Goal: Find specific page/section: Find specific page/section

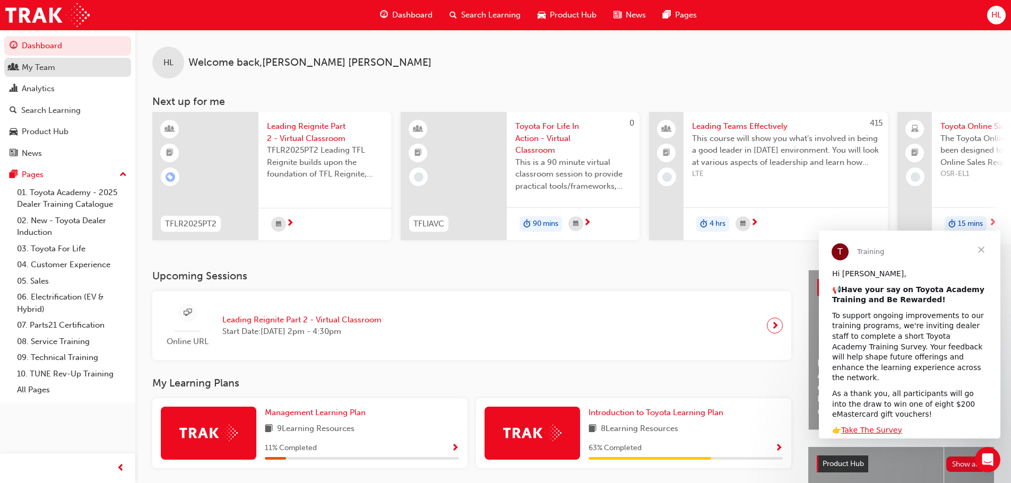
click at [54, 73] on div "My Team" at bounding box center [38, 68] width 33 height 12
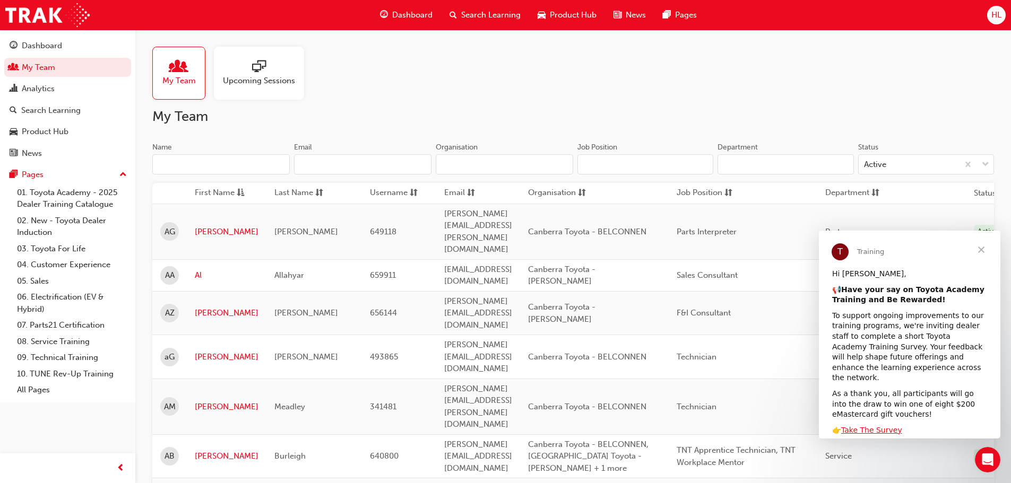
click at [982, 248] on span "Close" at bounding box center [981, 250] width 38 height 38
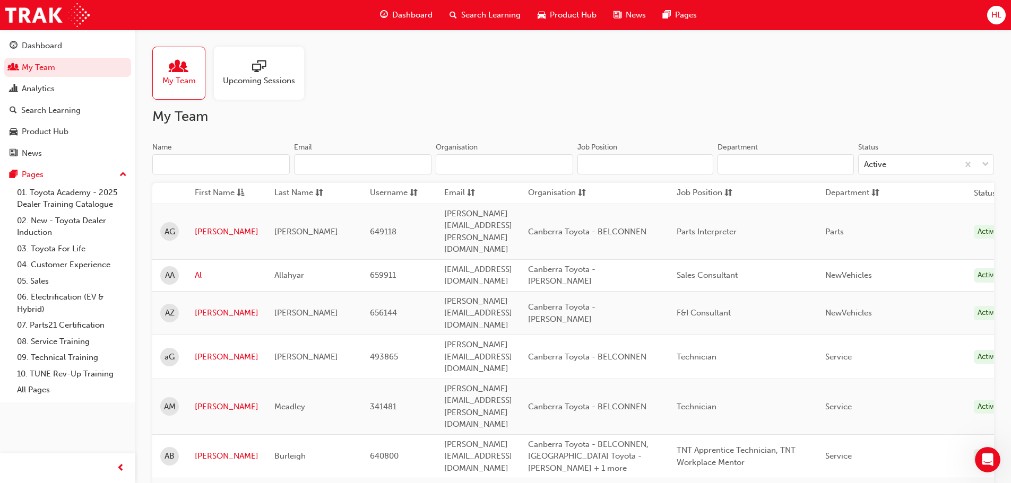
click at [201, 159] on input "Name" at bounding box center [220, 164] width 137 height 20
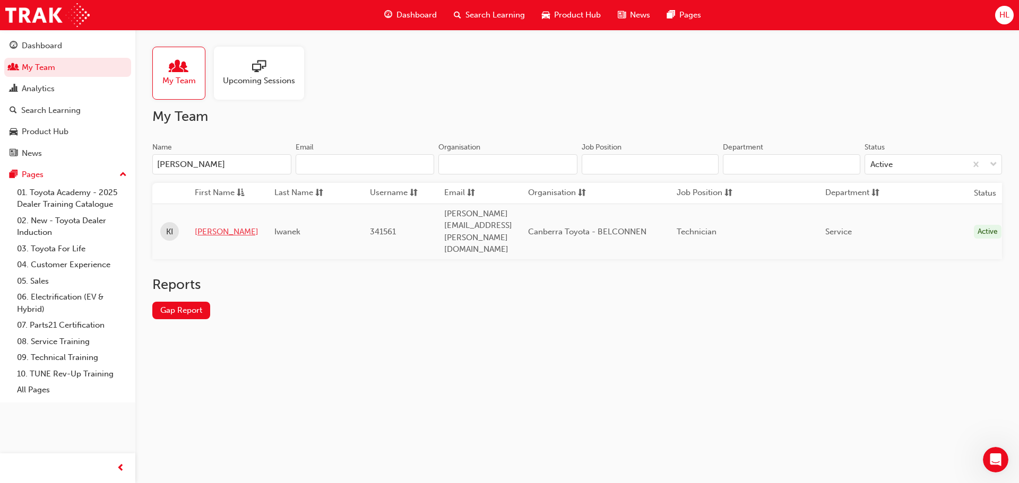
type input "[PERSON_NAME]"
click at [204, 226] on link "[PERSON_NAME]" at bounding box center [227, 232] width 64 height 12
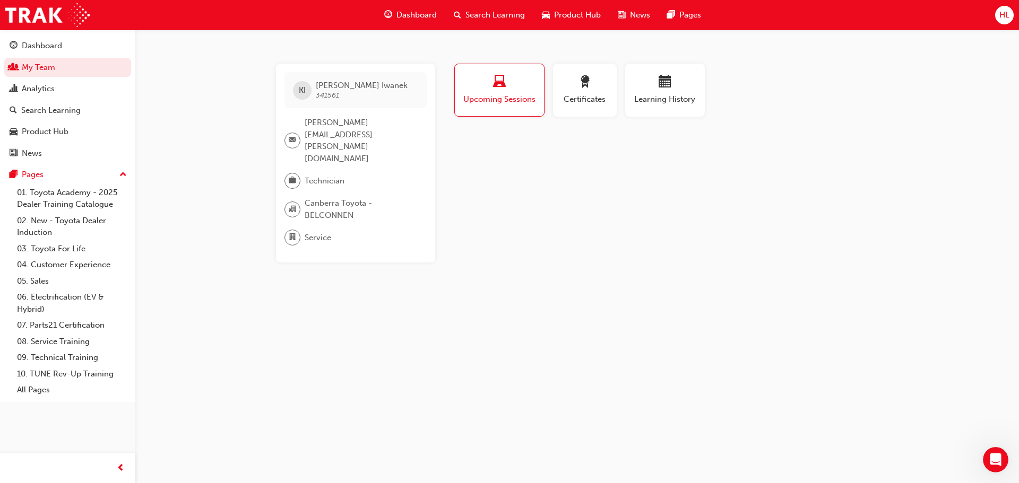
click at [317, 232] on span "Service" at bounding box center [318, 238] width 27 height 12
click at [334, 230] on div "Service" at bounding box center [351, 238] width 134 height 16
click at [360, 173] on div "KI [PERSON_NAME] 341561 [PERSON_NAME][EMAIL_ADDRESS][PERSON_NAME][DOMAIN_NAME] …" at bounding box center [355, 163] width 159 height 199
click at [335, 102] on div "KI [PERSON_NAME] 341561" at bounding box center [355, 90] width 142 height 36
click at [304, 80] on div "KI [PERSON_NAME] 341561" at bounding box center [355, 90] width 142 height 36
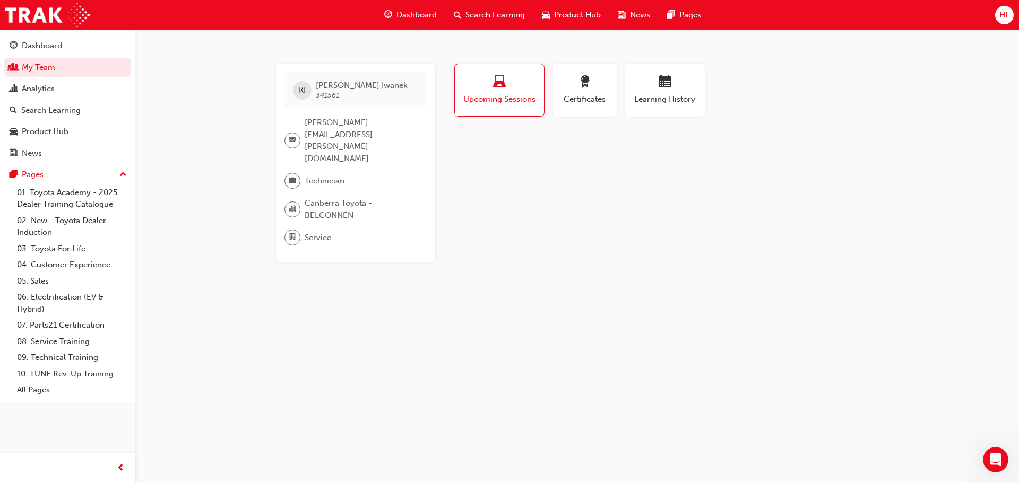
click at [323, 120] on span "[PERSON_NAME][EMAIL_ADDRESS][PERSON_NAME][DOMAIN_NAME]" at bounding box center [362, 141] width 114 height 48
drag, startPoint x: 354, startPoint y: 135, endPoint x: 290, endPoint y: 132, distance: 64.3
click at [263, 107] on div "KI [PERSON_NAME] 341561 [PERSON_NAME][EMAIL_ADDRESS][PERSON_NAME][DOMAIN_NAME] …" at bounding box center [577, 163] width 637 height 199
click at [350, 173] on div "Technician" at bounding box center [351, 181] width 134 height 16
click at [470, 159] on div "Profile Upcoming Sessions Certificates Learning History KI [PERSON_NAME] 341561…" at bounding box center [665, 163] width 427 height 199
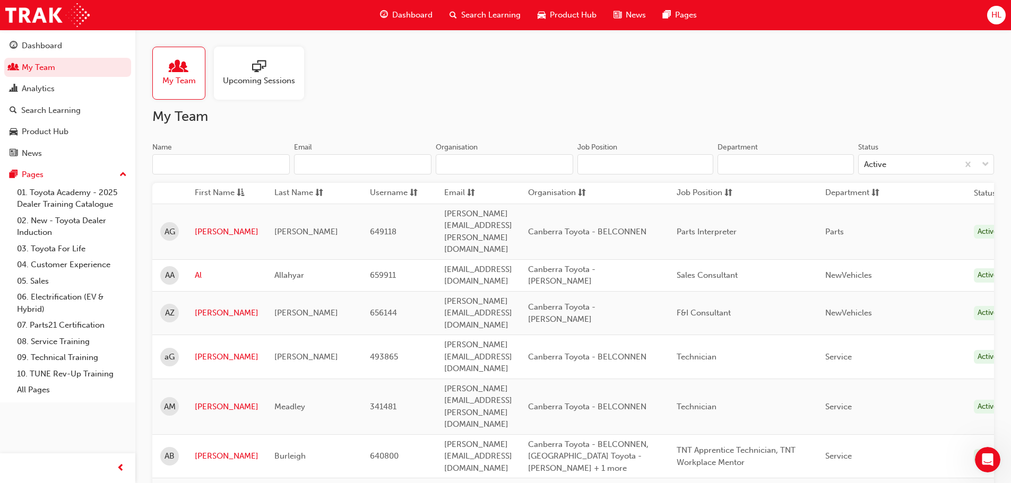
click at [247, 171] on input "Name" at bounding box center [220, 164] width 137 height 20
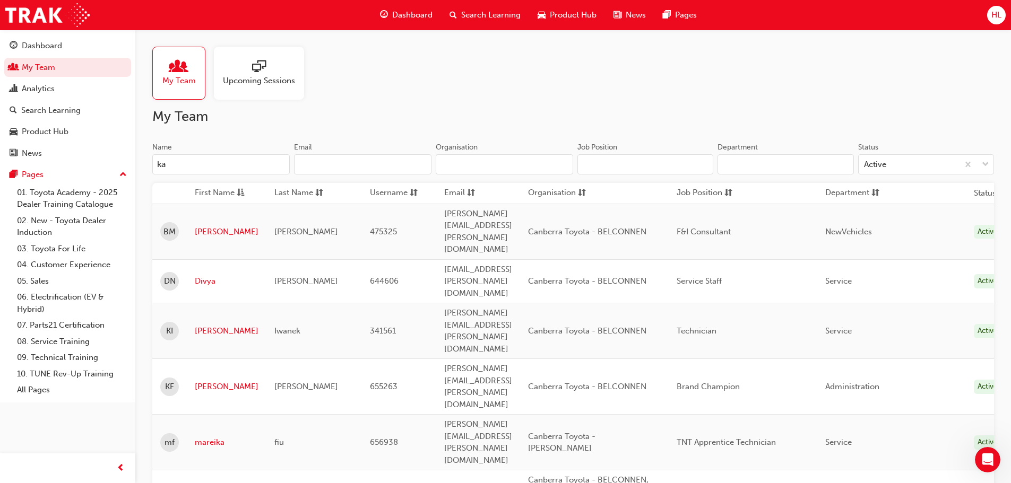
click at [716, 326] on span "Technician" at bounding box center [696, 331] width 40 height 10
click at [198, 169] on input "ka" at bounding box center [220, 164] width 137 height 20
type input "k"
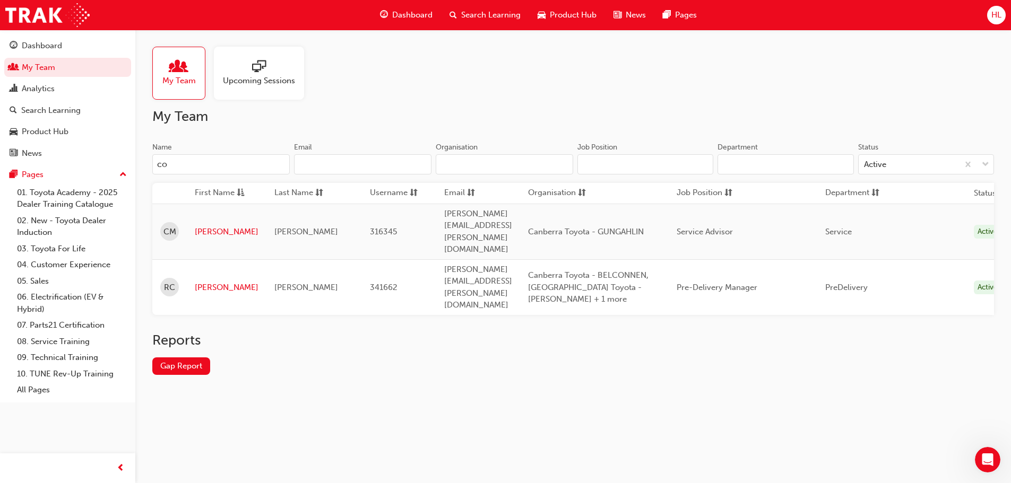
type input "c"
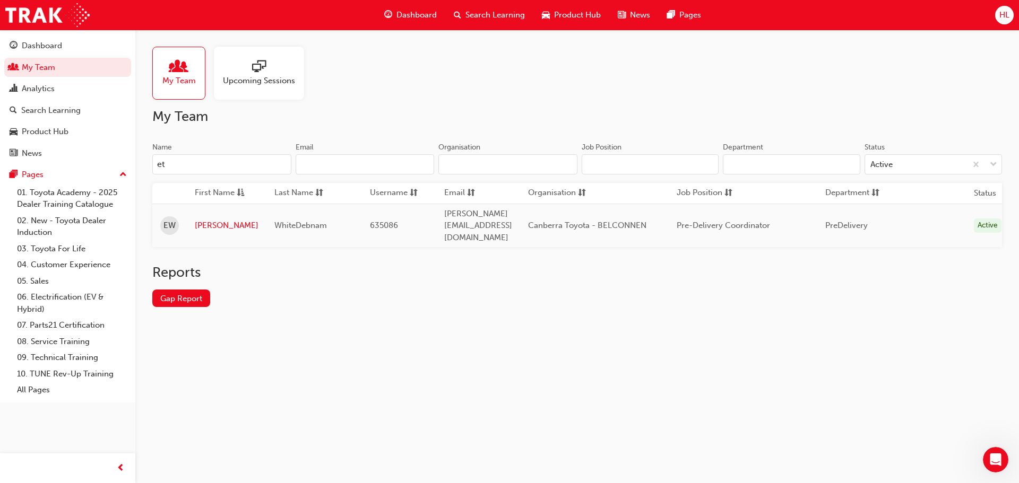
type input "e"
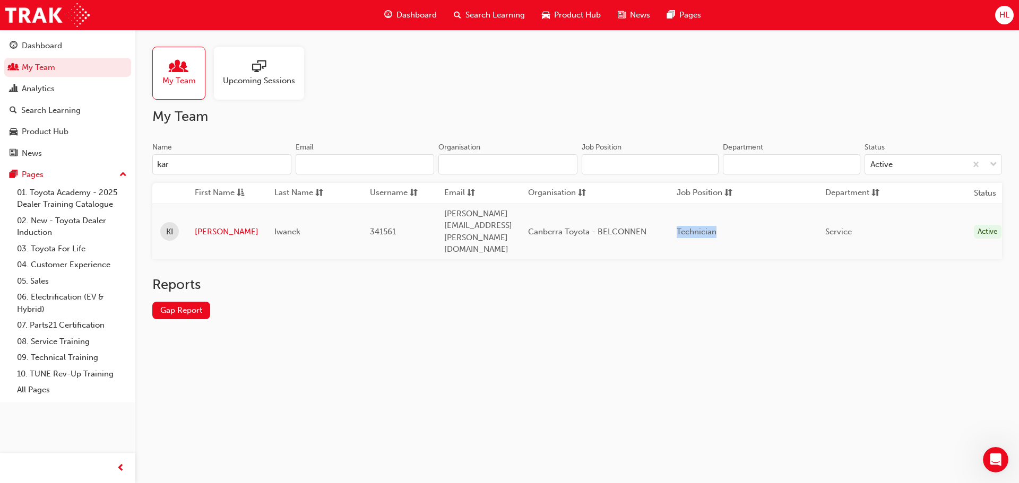
drag, startPoint x: 746, startPoint y: 216, endPoint x: 786, endPoint y: 215, distance: 39.8
click at [786, 226] on div "Technician" at bounding box center [742, 232] width 133 height 12
click at [716, 227] on span "Technician" at bounding box center [696, 232] width 40 height 10
drag, startPoint x: 785, startPoint y: 215, endPoint x: 741, endPoint y: 214, distance: 44.0
click at [741, 214] on td "Technician" at bounding box center [743, 232] width 149 height 56
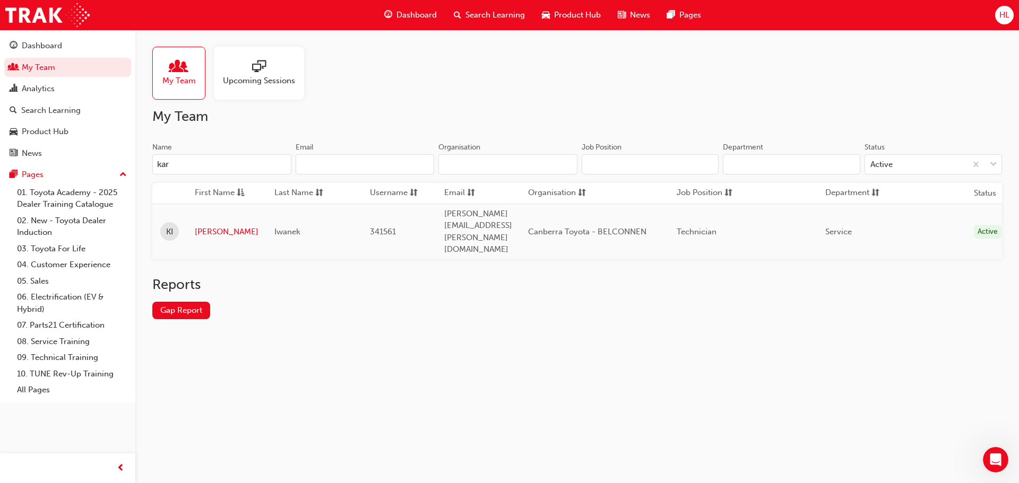
click at [233, 165] on input "kar" at bounding box center [221, 164] width 139 height 20
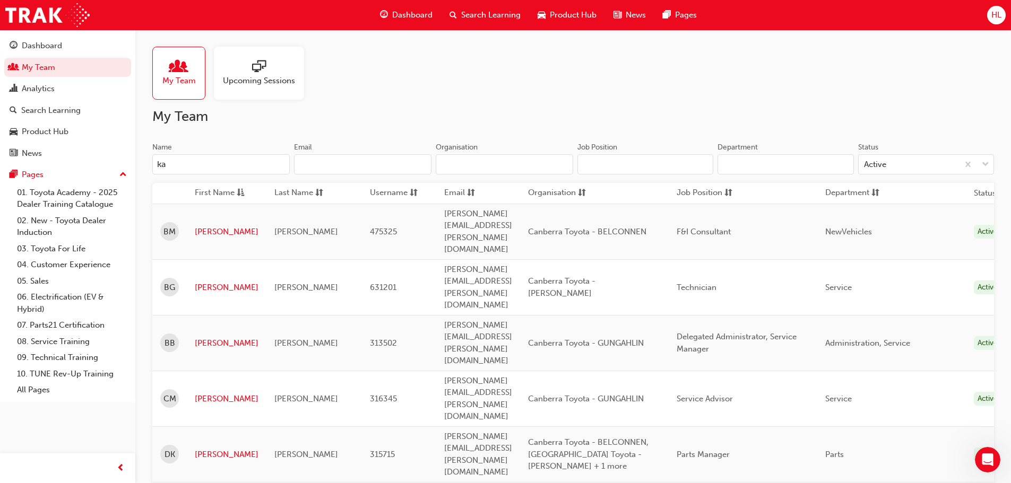
type input "k"
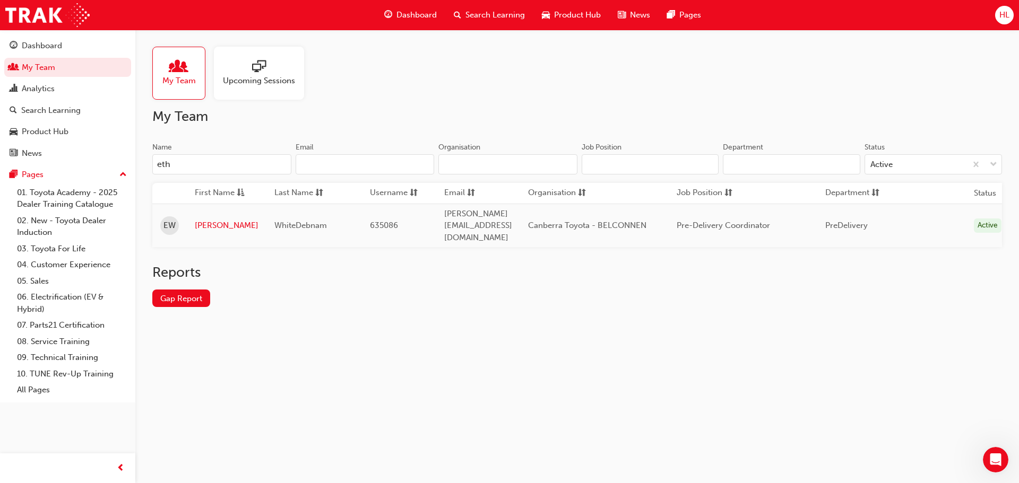
type input "eth"
drag, startPoint x: 805, startPoint y: 218, endPoint x: 710, endPoint y: 216, distance: 95.0
click at [710, 220] on div "Pre-Delivery Coordinator" at bounding box center [742, 226] width 133 height 12
click at [639, 277] on div "Reports" at bounding box center [576, 276] width 849 height 25
click at [445, 293] on div "Reports Gap Report" at bounding box center [576, 294] width 849 height 60
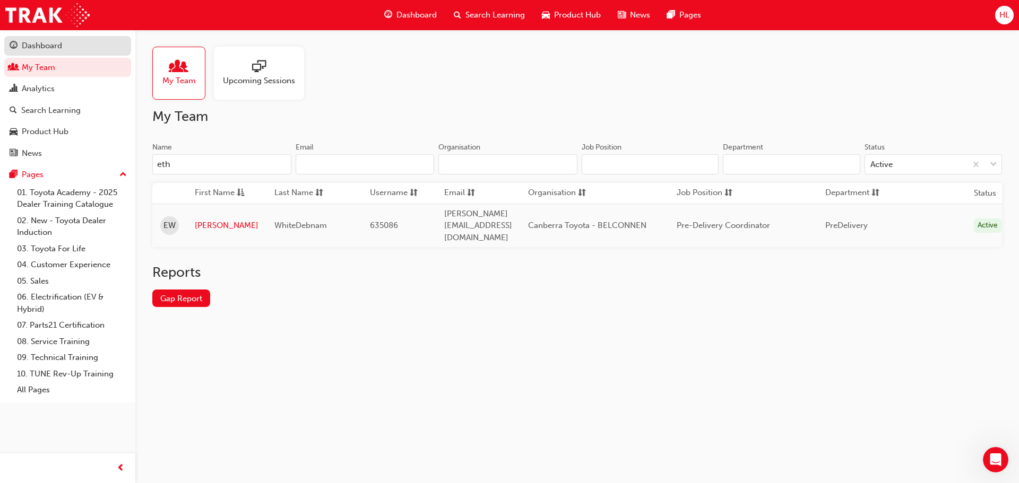
click at [51, 51] on div "Dashboard" at bounding box center [42, 46] width 40 height 12
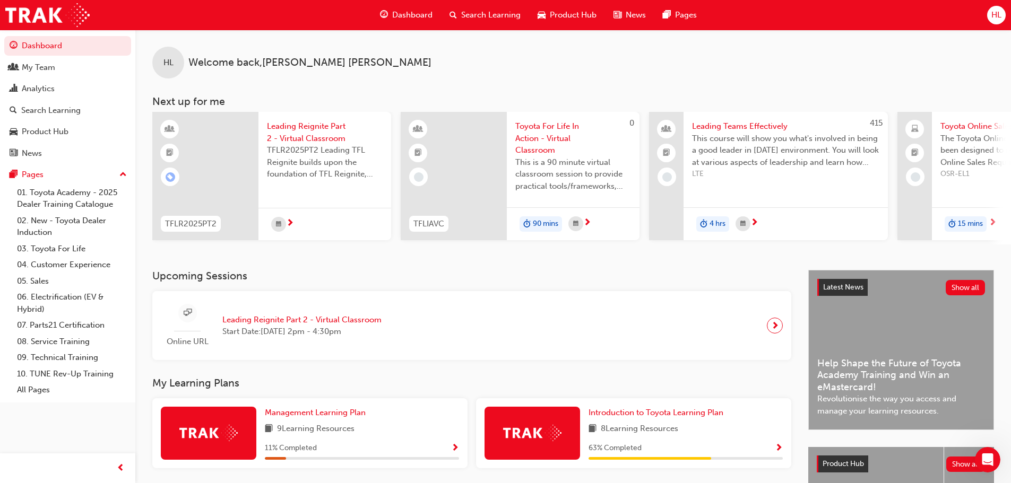
click at [468, 53] on div "HL Welcome back , [PERSON_NAME]" at bounding box center [572, 54] width 875 height 49
click at [471, 47] on div "HL Welcome back , [PERSON_NAME]" at bounding box center [572, 54] width 875 height 49
click at [31, 68] on div "My Team" at bounding box center [38, 68] width 33 height 12
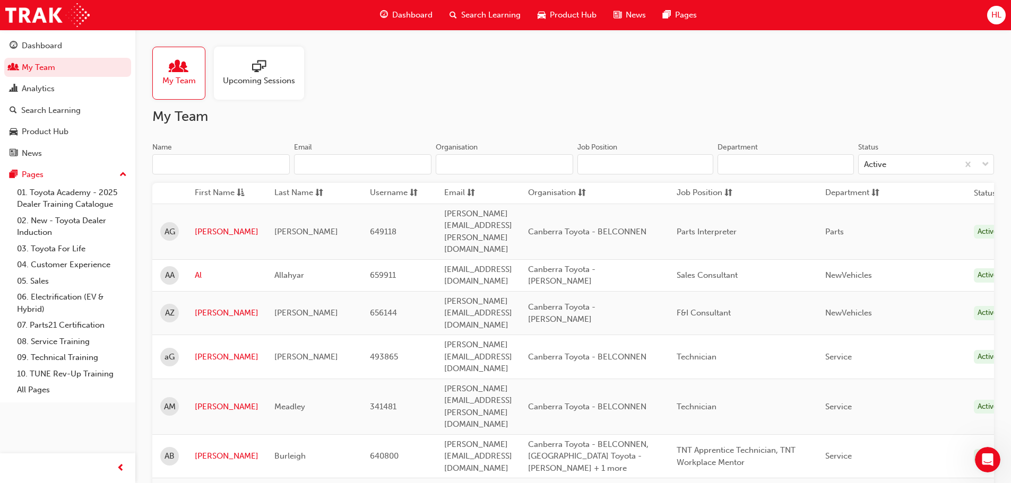
click at [507, 28] on div "Dashboard Search Learning Product Hub News Pages" at bounding box center [538, 15] width 342 height 30
